Goal: Navigation & Orientation: Go to known website

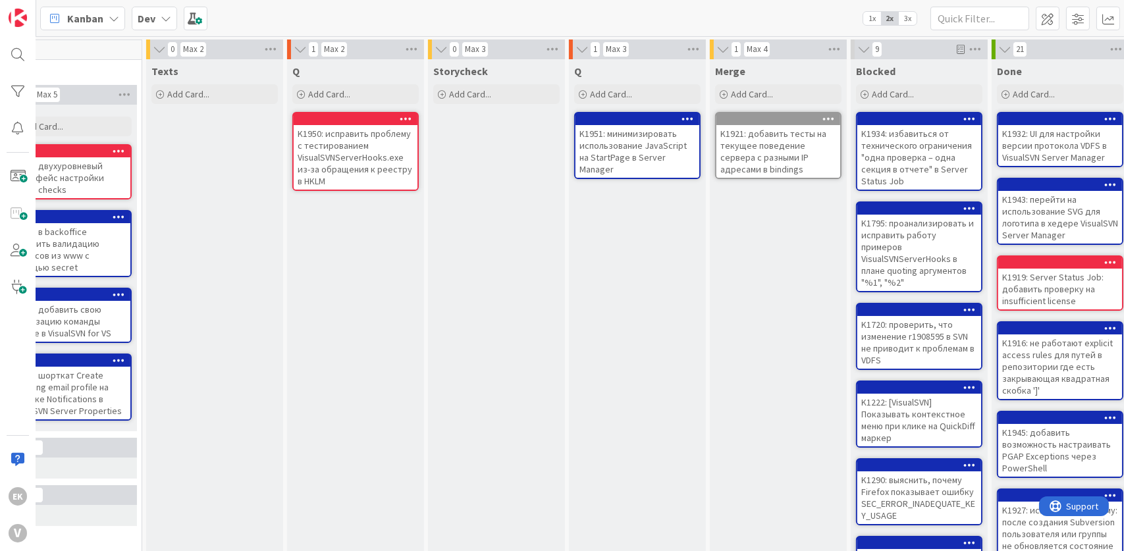
scroll to position [0, 567]
